Goal: Task Accomplishment & Management: Manage account settings

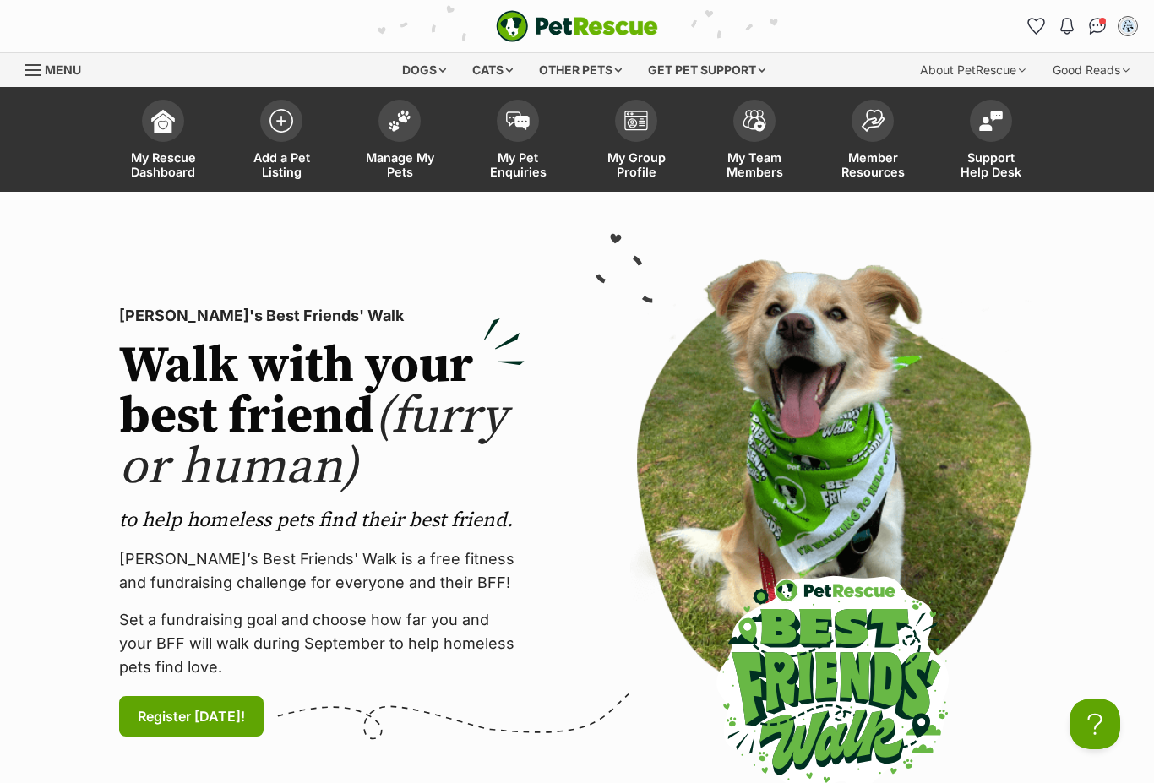
click at [391, 139] on link "Manage My Pets" at bounding box center [400, 141] width 118 height 101
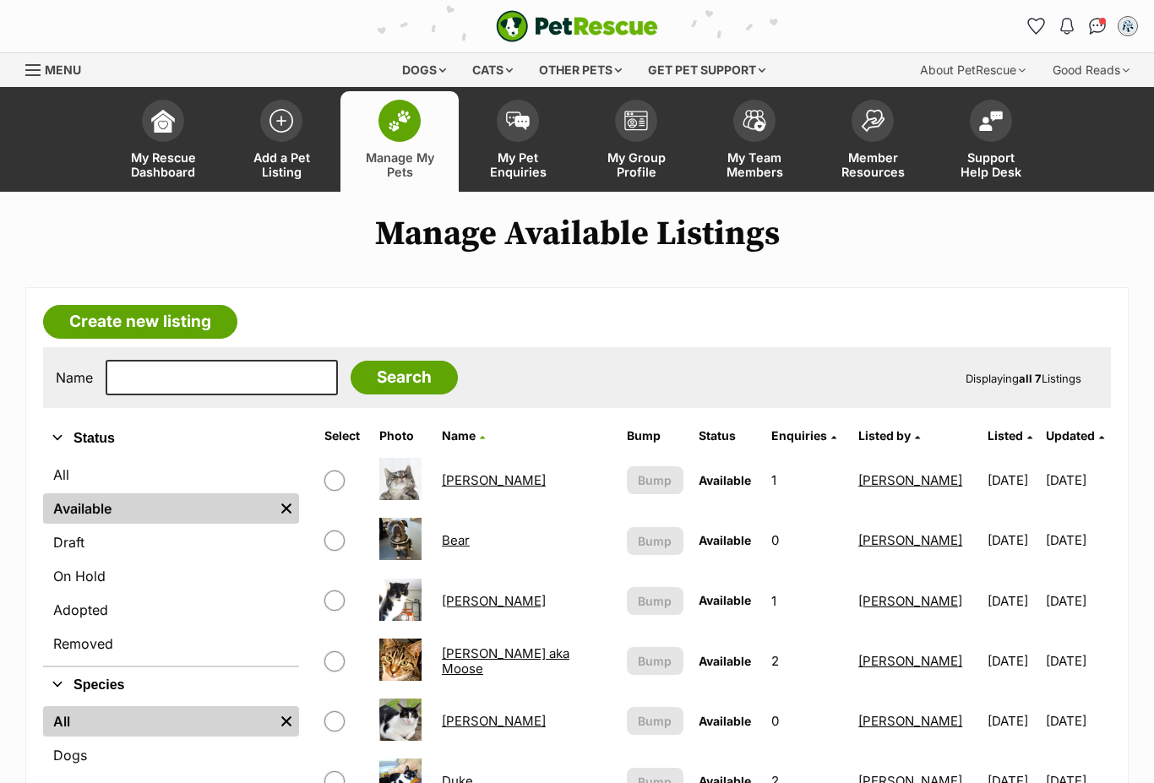
click at [95, 579] on link "On Hold" at bounding box center [171, 576] width 256 height 30
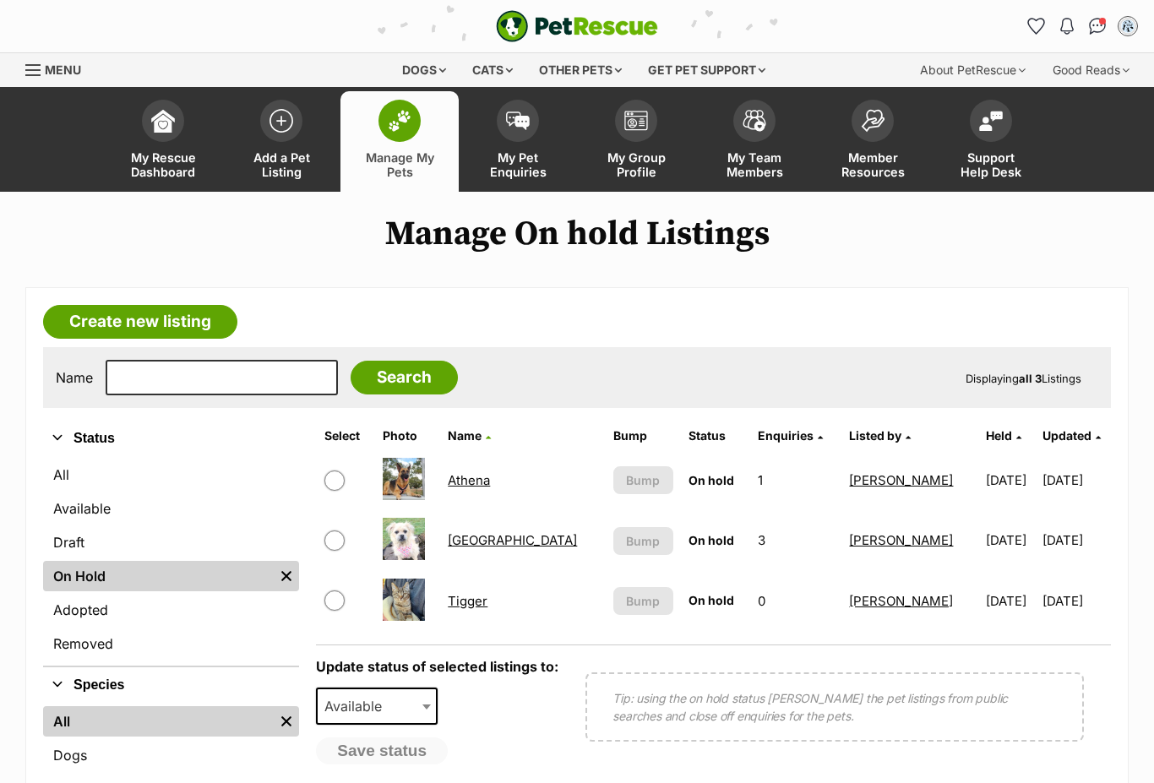
click at [498, 546] on link "[GEOGRAPHIC_DATA]" at bounding box center [512, 540] width 129 height 16
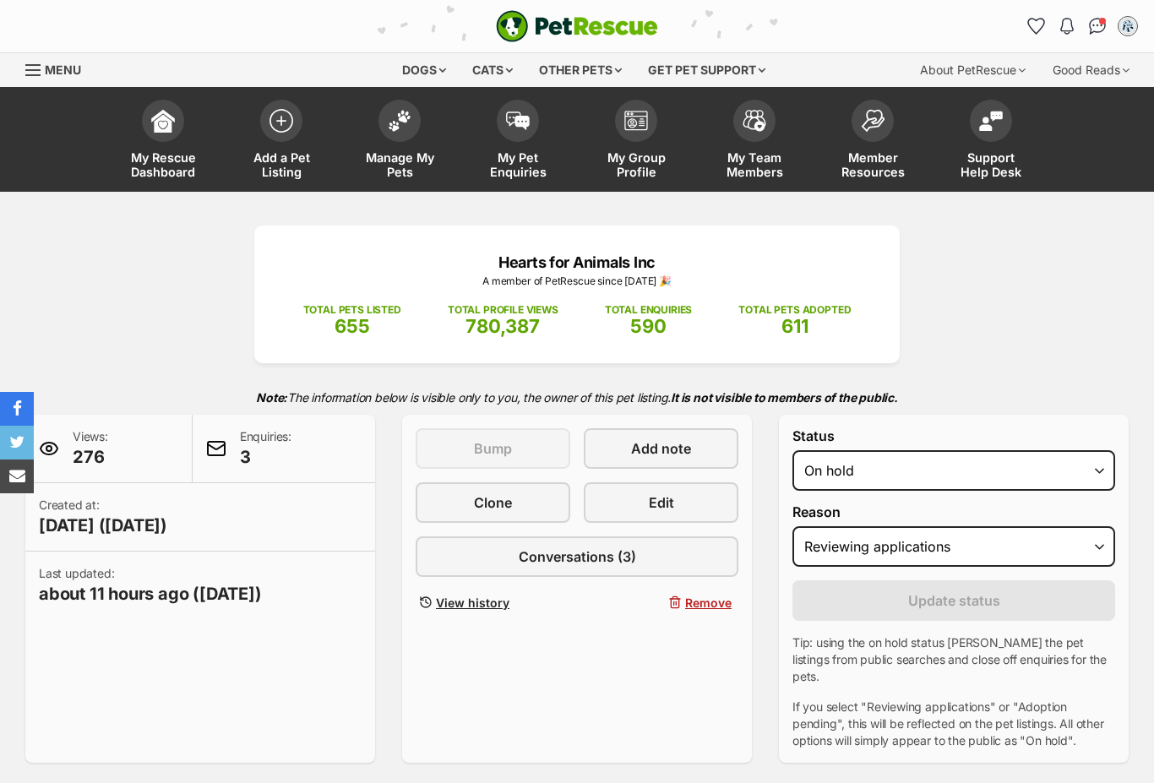
select select "reviewing_applications"
click at [8, 63] on div "Dogs Find a dog on PetRescue View all dogs Browse all of the doggos looking for…" at bounding box center [577, 70] width 1154 height 34
click at [32, 72] on div "Menu" at bounding box center [33, 70] width 17 height 14
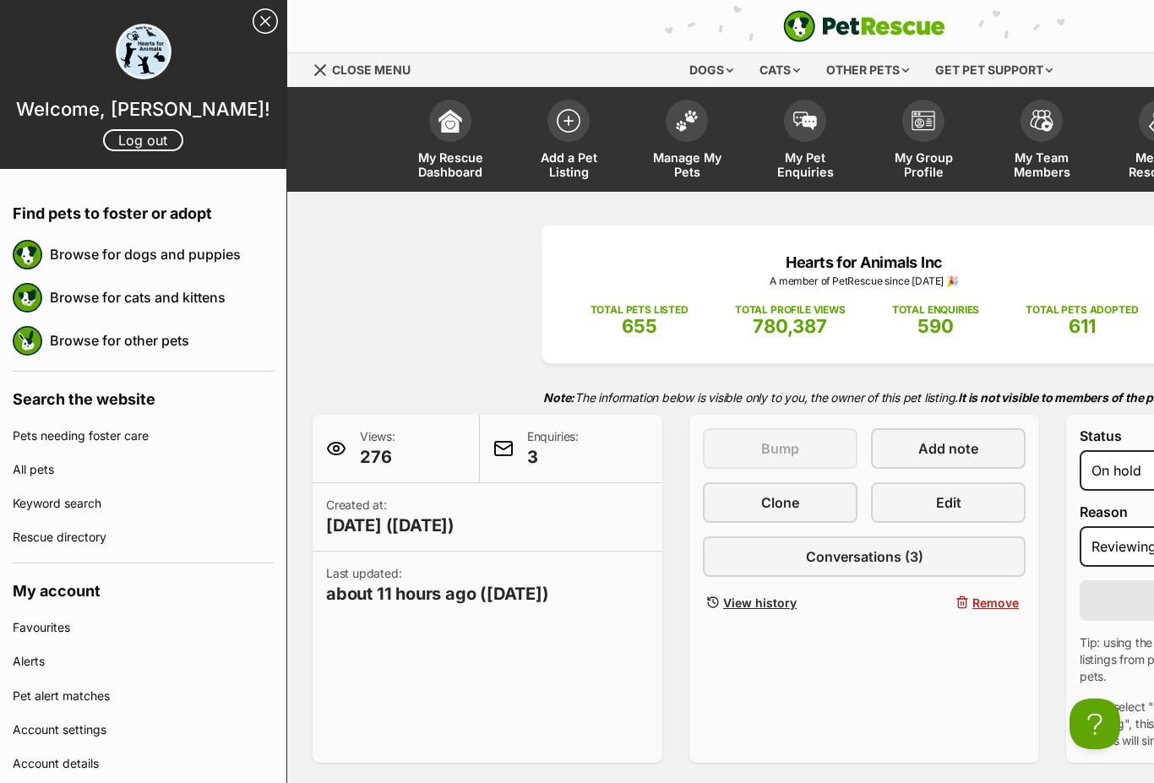
click at [133, 129] on link "Log out" at bounding box center [143, 140] width 80 height 22
